Goal: Transaction & Acquisition: Book appointment/travel/reservation

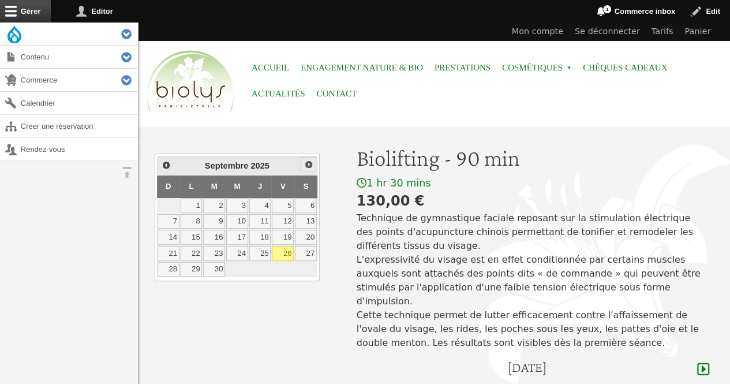
click at [315, 161] on link "Suivant" at bounding box center [308, 164] width 15 height 15
click at [213, 220] on link "4" at bounding box center [214, 221] width 22 height 15
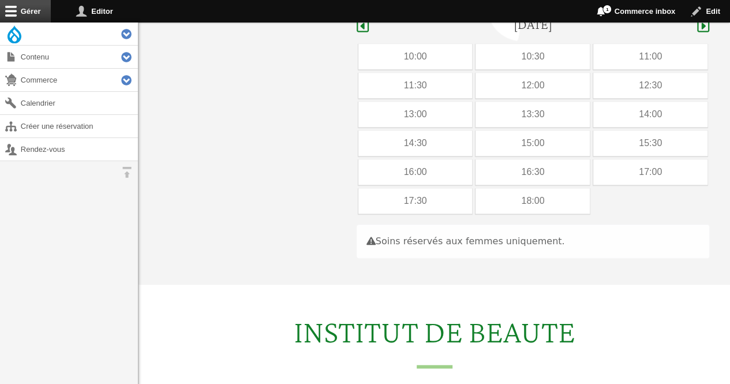
scroll to position [345, 0]
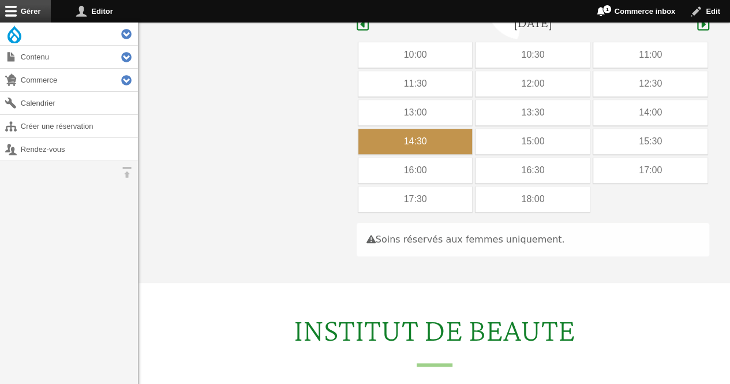
click at [459, 129] on div "14:30" at bounding box center [415, 141] width 114 height 25
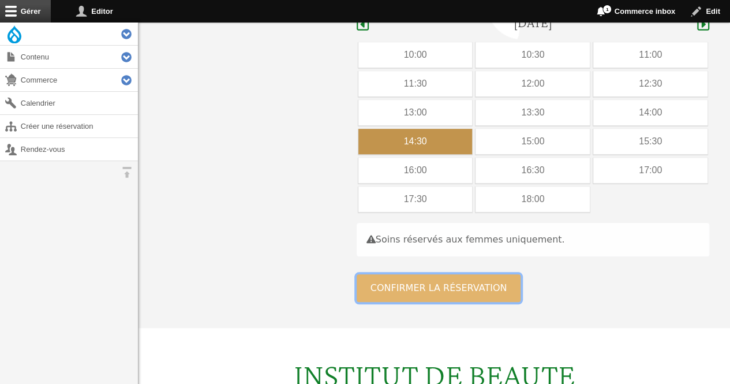
click at [398, 274] on button "Confirmer la réservation" at bounding box center [439, 288] width 164 height 28
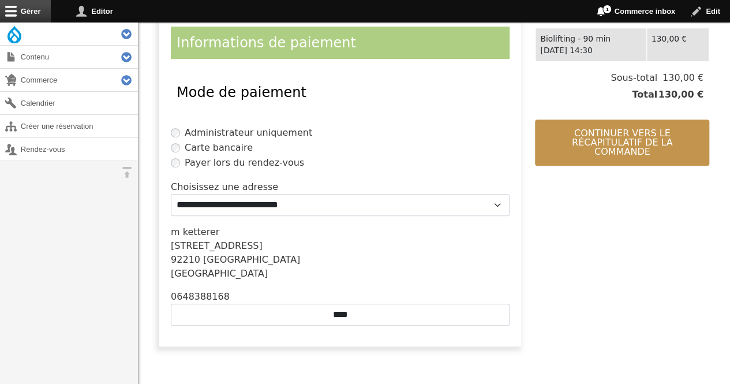
scroll to position [263, 0]
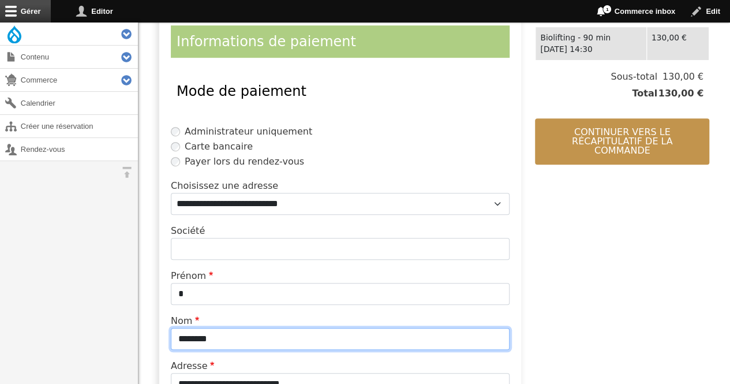
click at [276, 336] on input "********" at bounding box center [340, 339] width 339 height 22
type input "*"
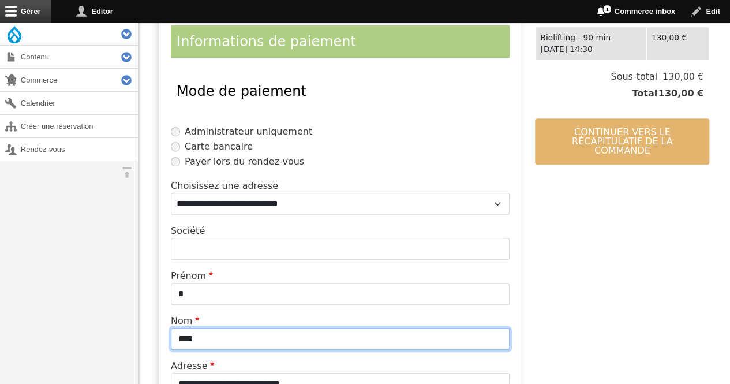
type input "****"
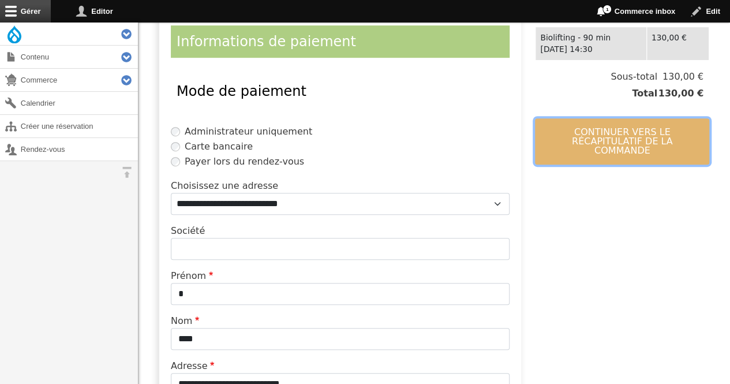
click at [589, 139] on button "Continuer vers le récapitulatif de la commande" at bounding box center [622, 141] width 174 height 46
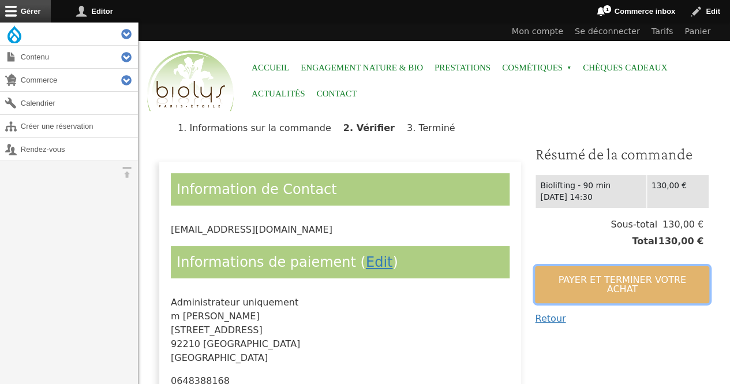
click at [553, 285] on button "Payer et terminer votre achat" at bounding box center [622, 284] width 174 height 37
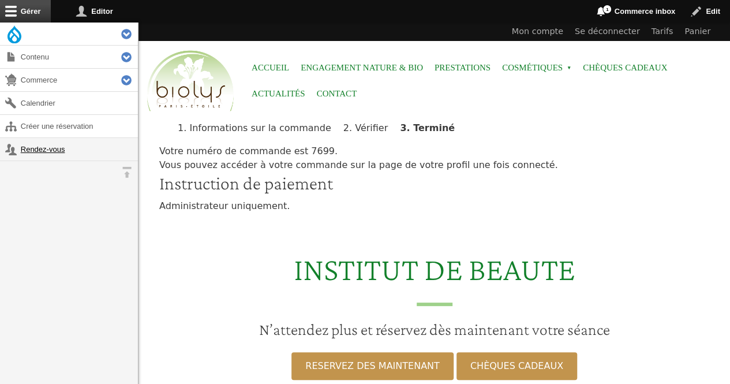
click at [28, 144] on link "Rendez-vous" at bounding box center [69, 149] width 138 height 23
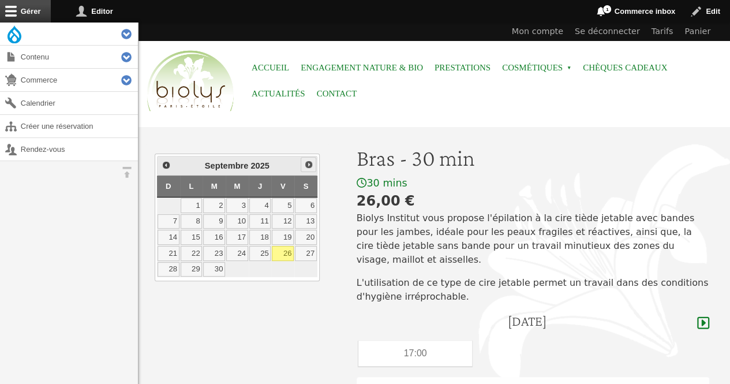
click at [307, 162] on span "Suivant" at bounding box center [308, 164] width 9 height 9
click at [263, 205] on link "2" at bounding box center [260, 205] width 22 height 15
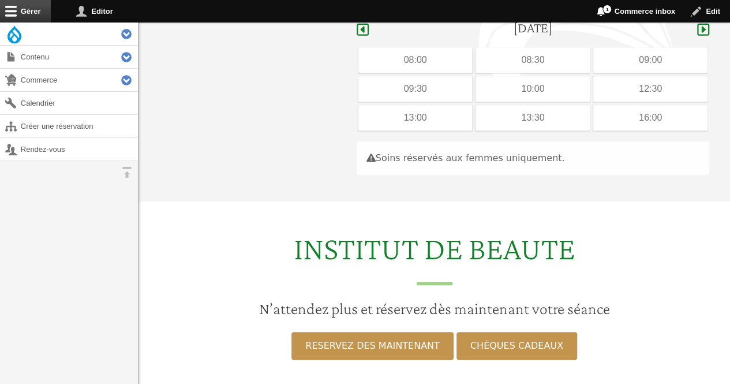
scroll to position [298, 0]
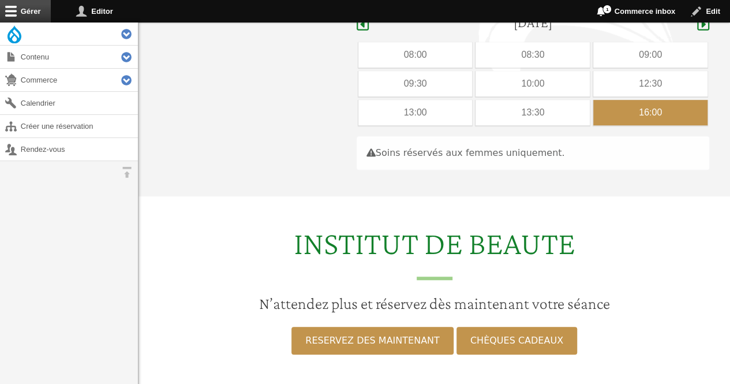
click at [611, 100] on div "16:00" at bounding box center [650, 112] width 114 height 25
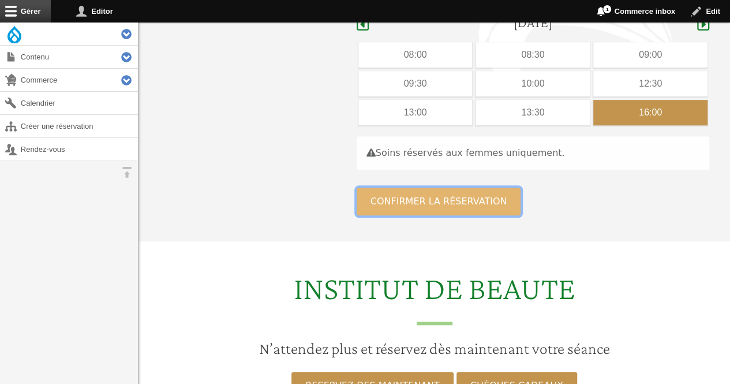
click at [495, 188] on button "Confirmer la réservation" at bounding box center [439, 202] width 164 height 28
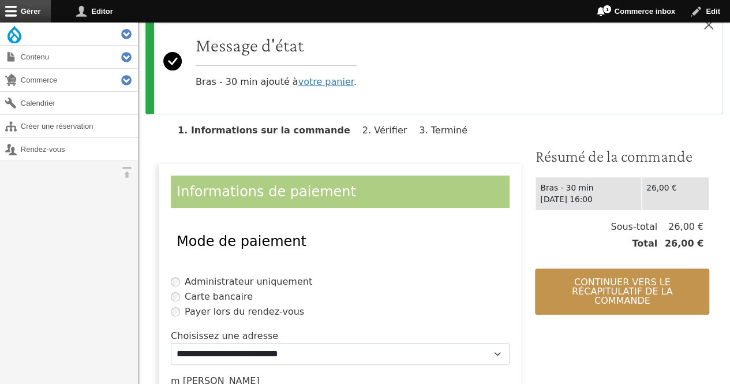
scroll to position [231, 0]
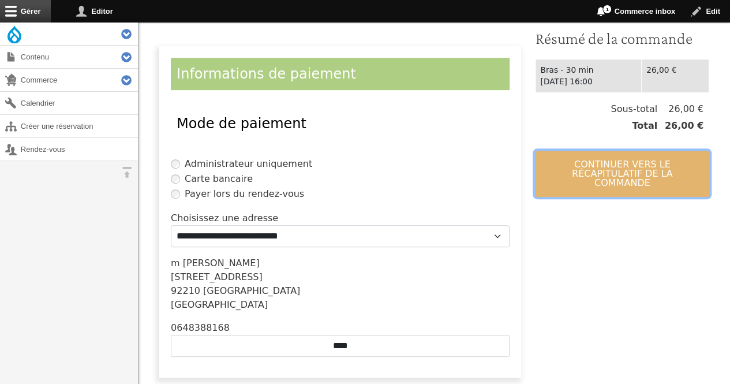
click at [585, 158] on button "Continuer vers le récapitulatif de la commande" at bounding box center [622, 174] width 174 height 46
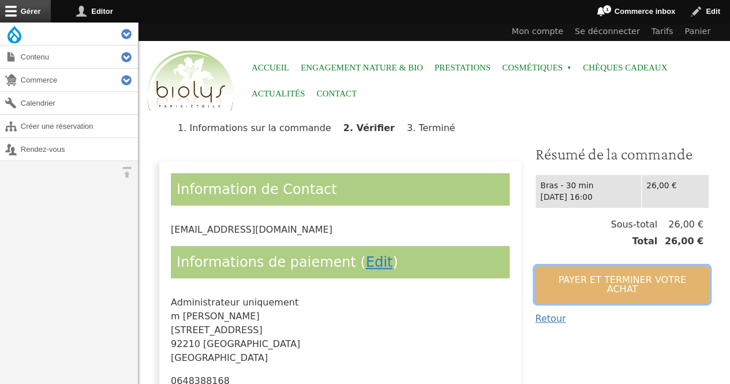
click at [562, 278] on button "Payer et terminer votre achat" at bounding box center [622, 284] width 174 height 37
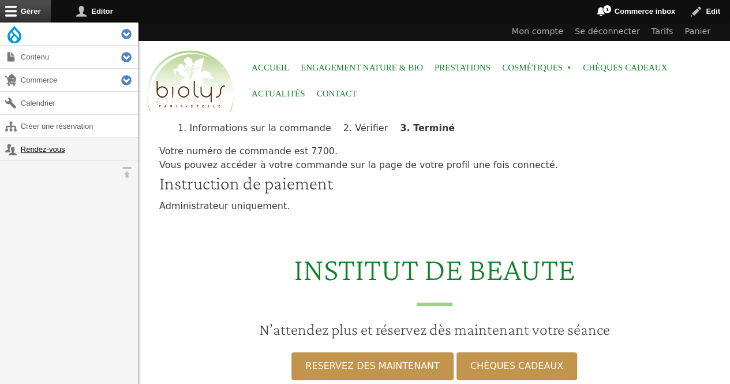
click at [53, 152] on link "Rendez-vous" at bounding box center [69, 149] width 138 height 23
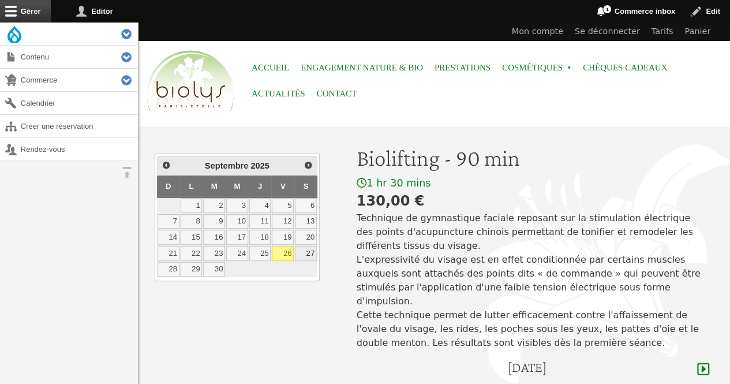
click at [306, 255] on link "27" at bounding box center [306, 253] width 22 height 15
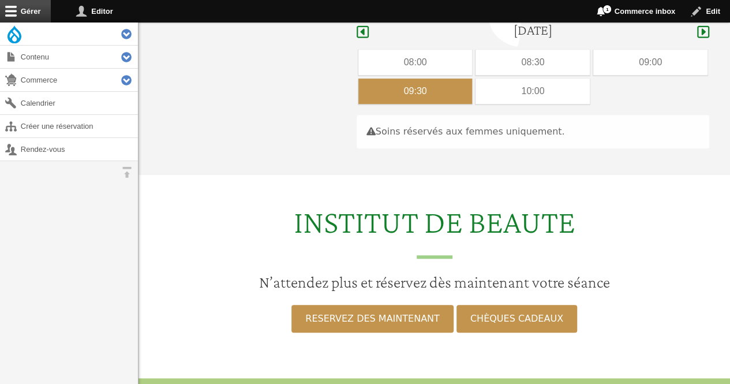
scroll to position [345, 0]
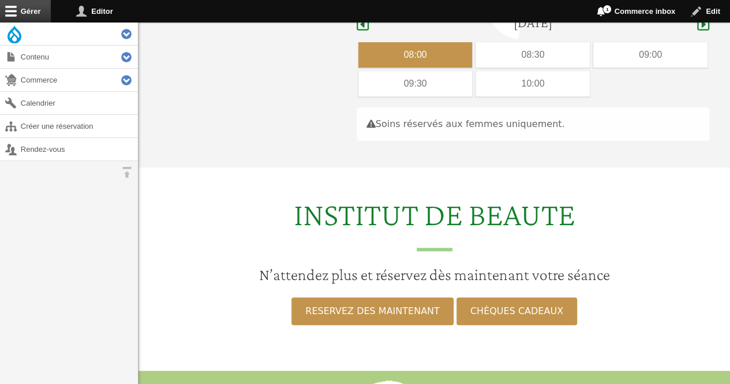
click at [380, 42] on div "08:00" at bounding box center [415, 54] width 114 height 25
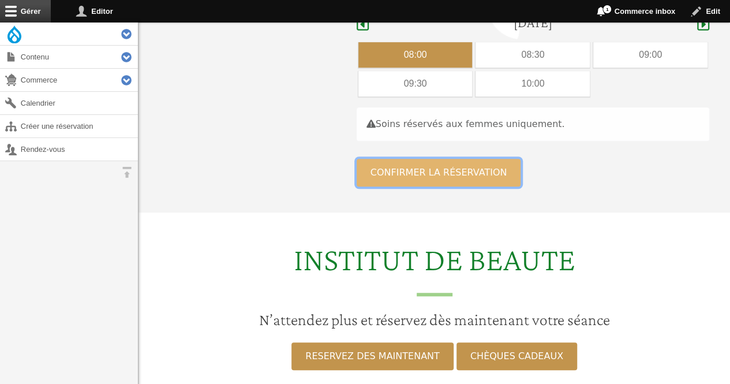
click at [385, 159] on button "Confirmer la réservation" at bounding box center [439, 173] width 164 height 28
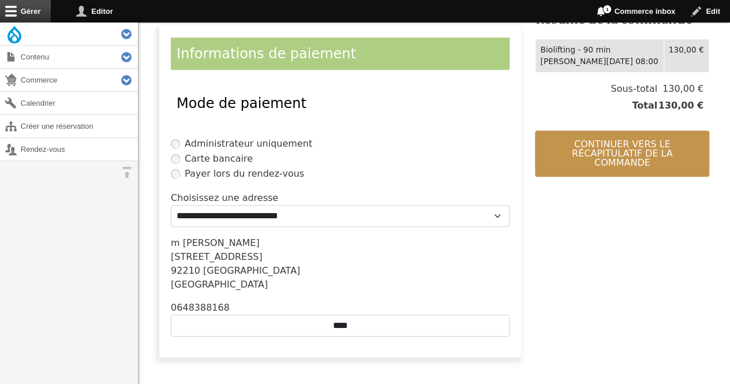
scroll to position [254, 0]
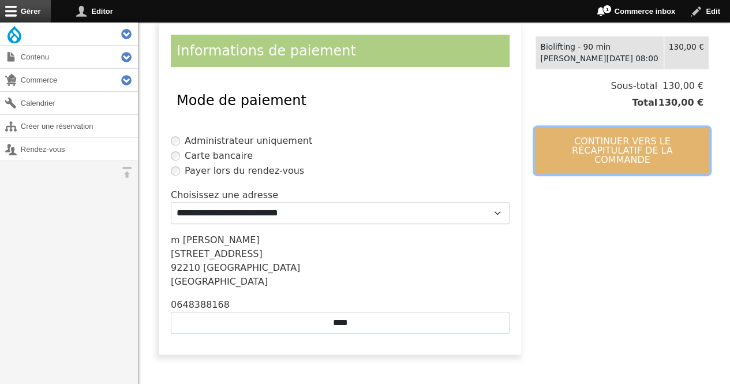
click at [588, 151] on button "Continuer vers le récapitulatif de la commande" at bounding box center [622, 151] width 174 height 46
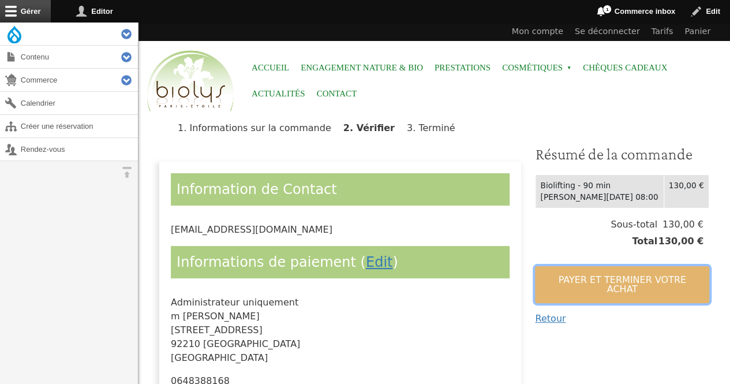
click at [578, 271] on button "Payer et terminer votre achat" at bounding box center [622, 284] width 174 height 37
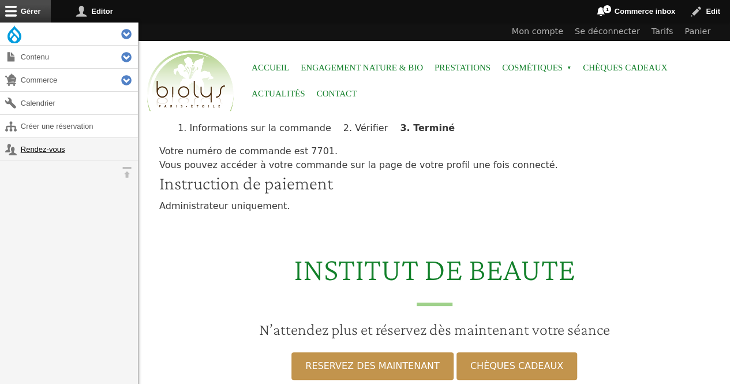
click at [33, 151] on link "Rendez-vous" at bounding box center [69, 149] width 138 height 23
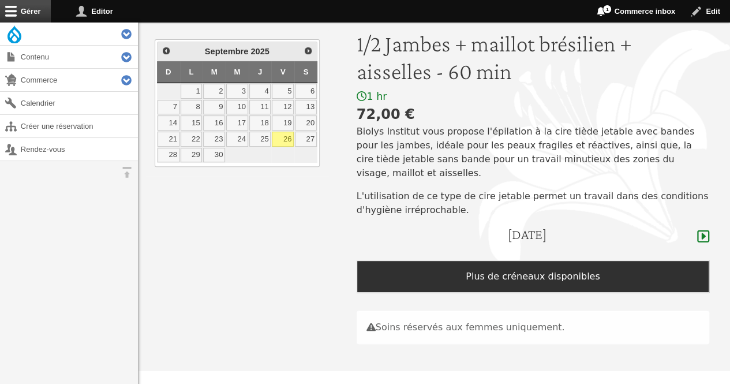
scroll to position [115, 0]
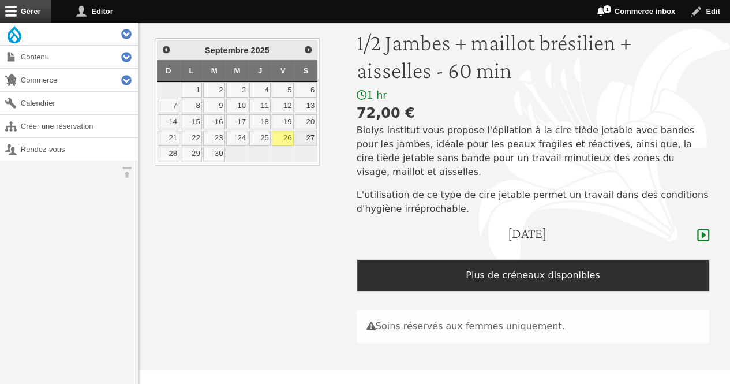
click at [311, 140] on link "27" at bounding box center [306, 137] width 22 height 15
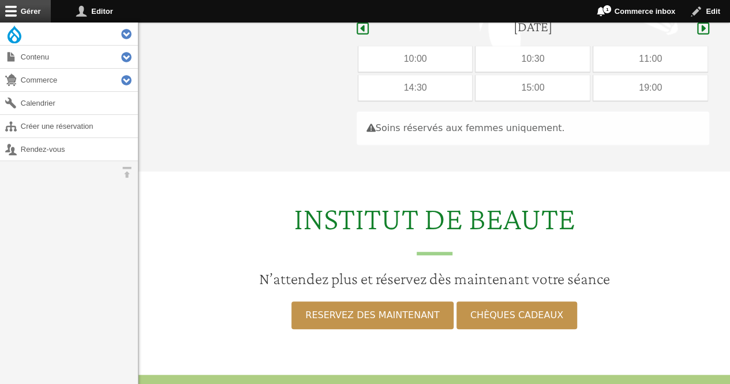
scroll to position [326, 0]
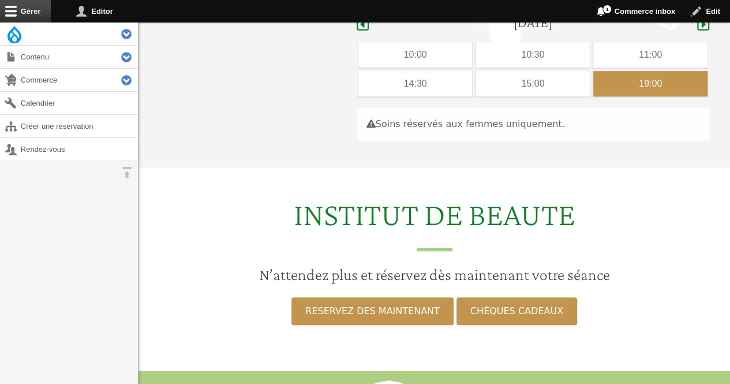
click at [627, 72] on div "19:00" at bounding box center [650, 83] width 114 height 25
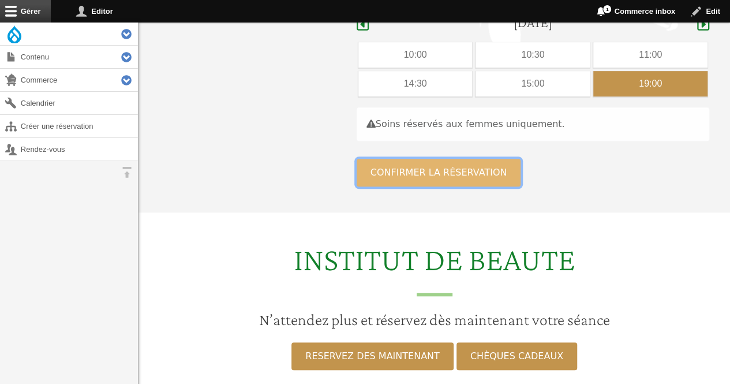
click at [481, 159] on button "Confirmer la réservation" at bounding box center [439, 173] width 164 height 28
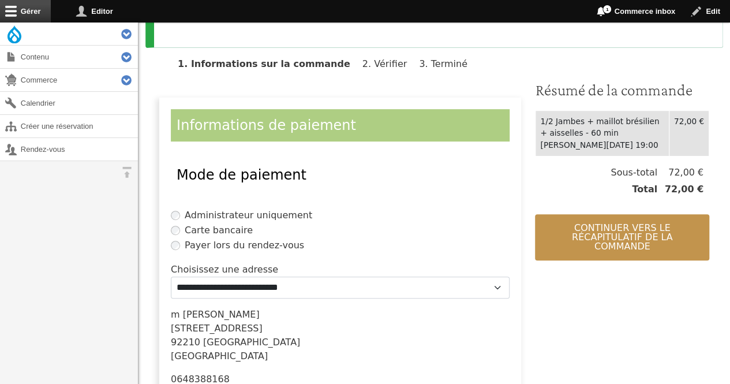
scroll to position [185, 0]
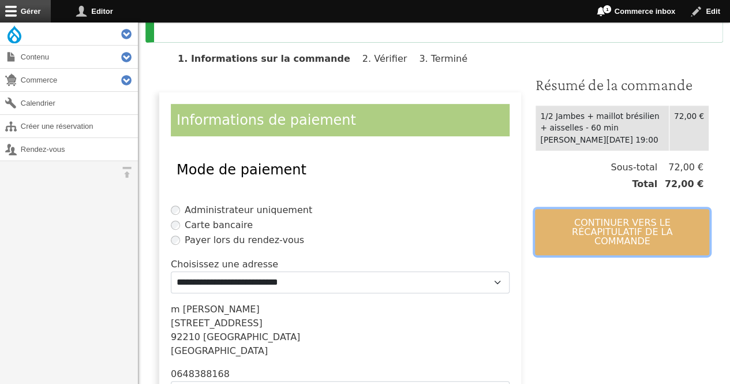
click at [580, 215] on button "Continuer vers le récapitulatif de la commande" at bounding box center [622, 232] width 174 height 46
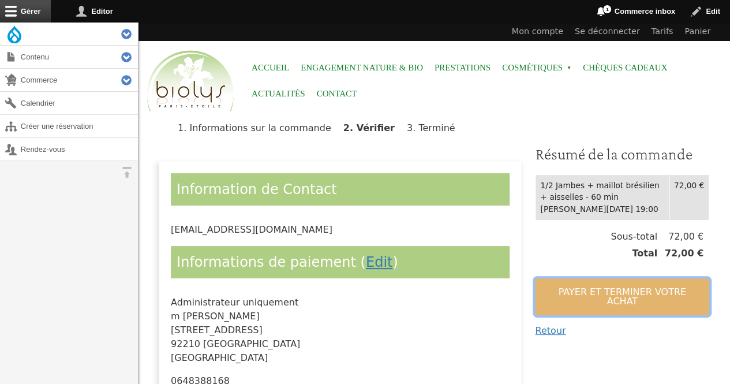
click at [559, 302] on button "Payer et terminer votre achat" at bounding box center [622, 296] width 174 height 37
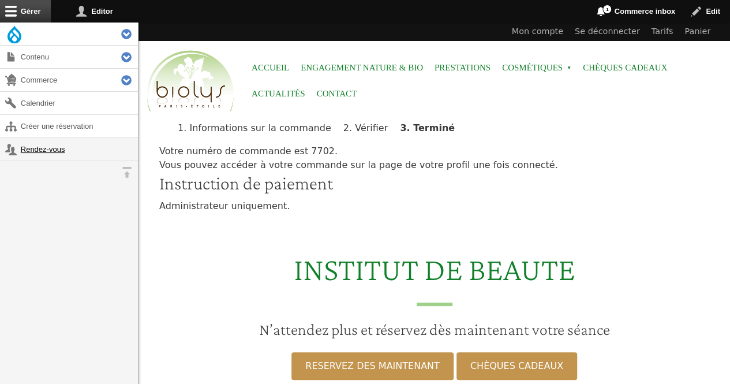
click at [59, 147] on link "Rendez-vous" at bounding box center [69, 149] width 138 height 23
